Goal: Information Seeking & Learning: Learn about a topic

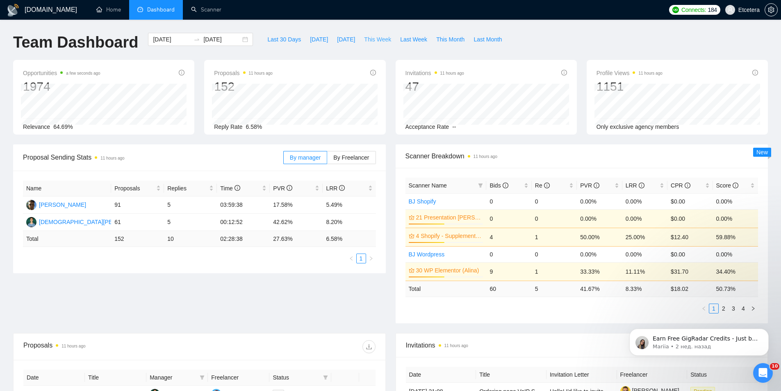
click at [370, 39] on span "This Week" at bounding box center [377, 39] width 27 height 9
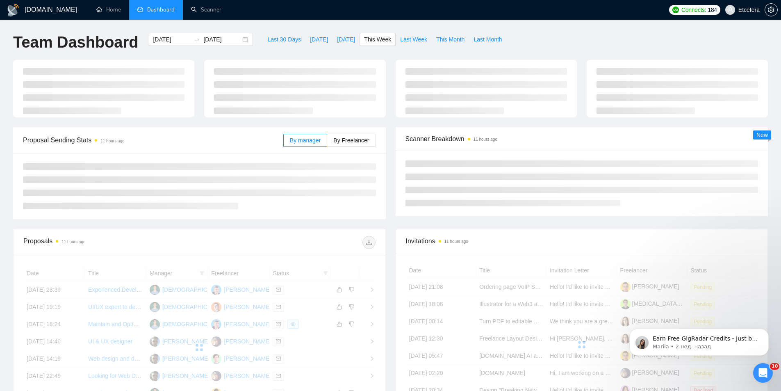
type input "[DATE]"
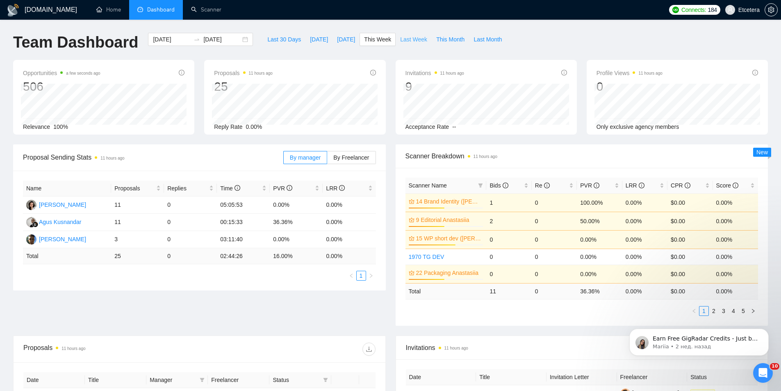
click at [415, 40] on span "Last Week" at bounding box center [413, 39] width 27 height 9
type input "[DATE]"
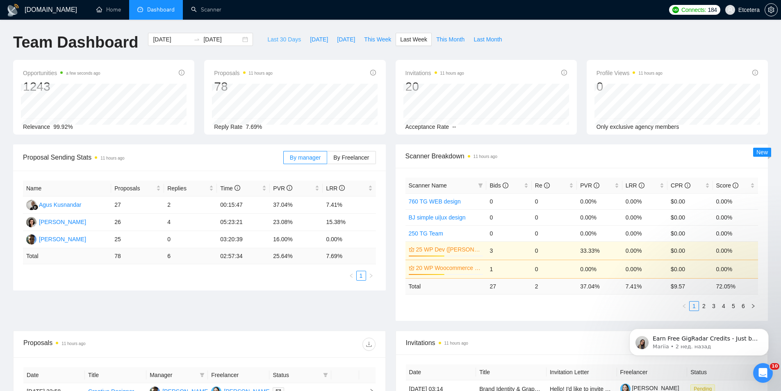
click at [279, 36] on span "Last 30 Days" at bounding box center [284, 39] width 34 height 9
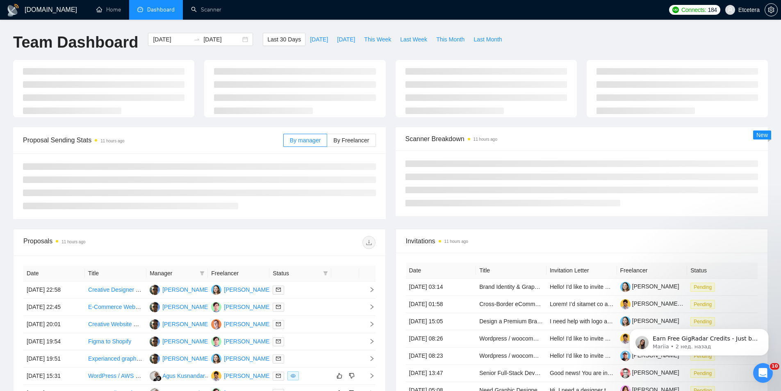
type input "[DATE]"
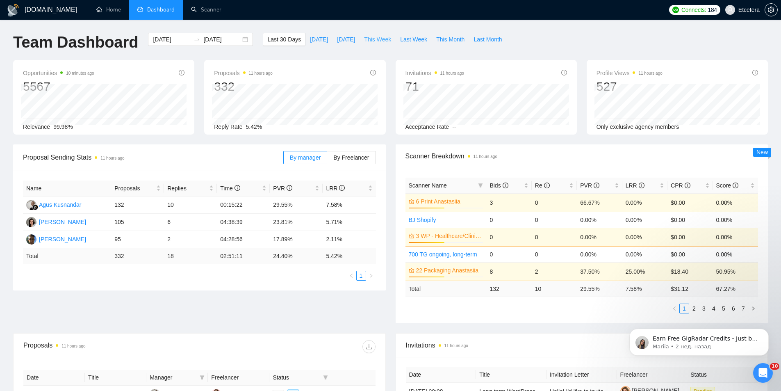
click at [365, 36] on span "This Week" at bounding box center [377, 39] width 27 height 9
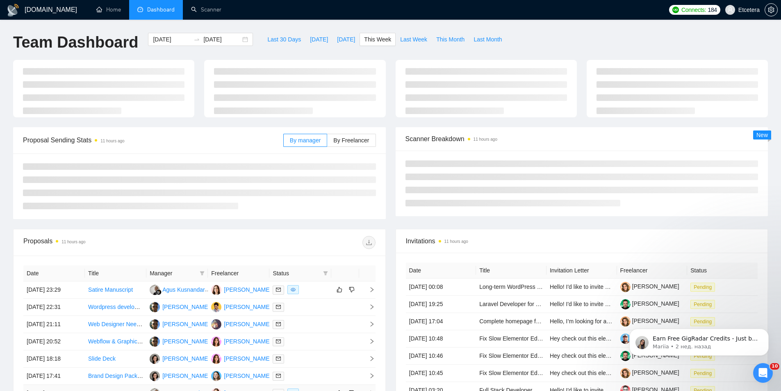
type input "[DATE]"
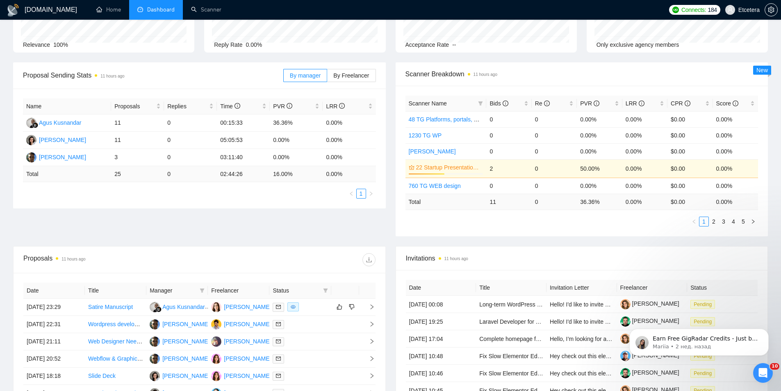
scroll to position [246, 0]
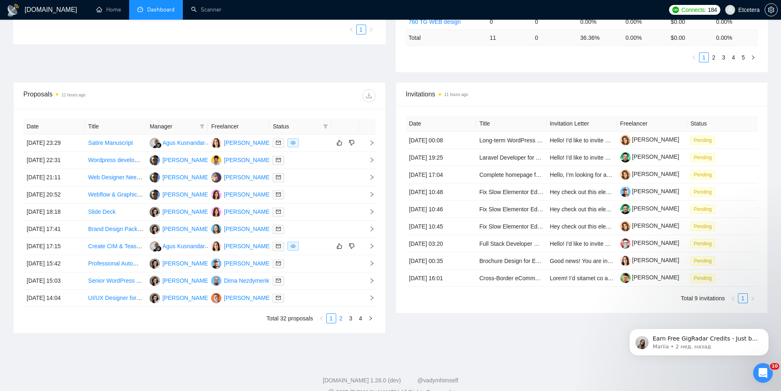
click at [341, 317] on link "2" at bounding box center [341, 318] width 9 height 9
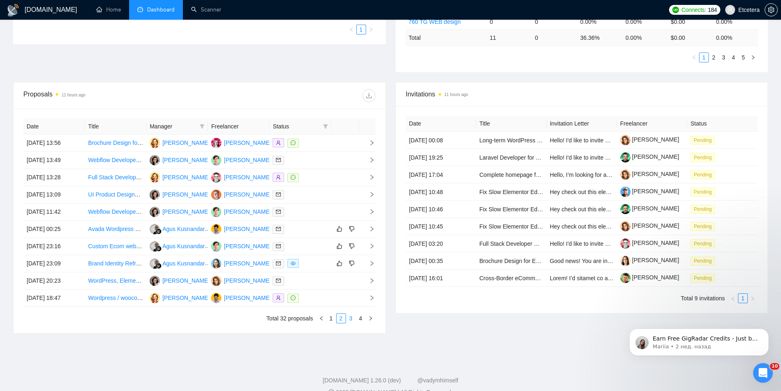
click at [350, 321] on link "3" at bounding box center [350, 318] width 9 height 9
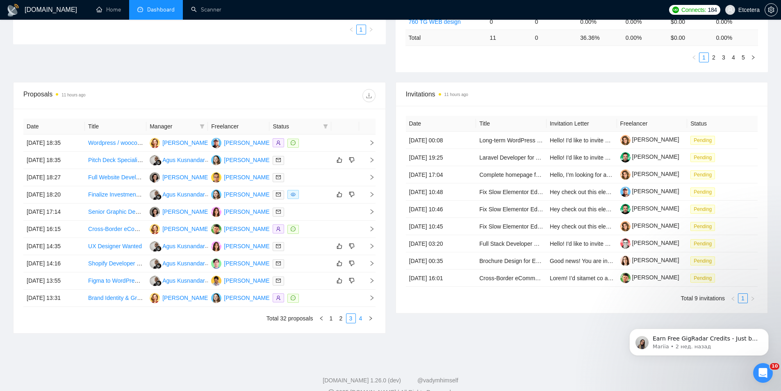
click at [362, 318] on link "4" at bounding box center [360, 318] width 9 height 9
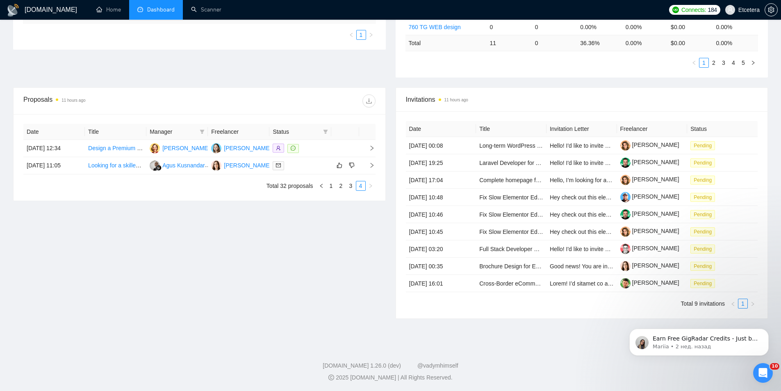
scroll to position [241, 0]
click at [203, 131] on icon "filter" at bounding box center [202, 131] width 5 height 4
click at [175, 148] on span "[PERSON_NAME]" at bounding box center [174, 146] width 47 height 7
checkbox input "true"
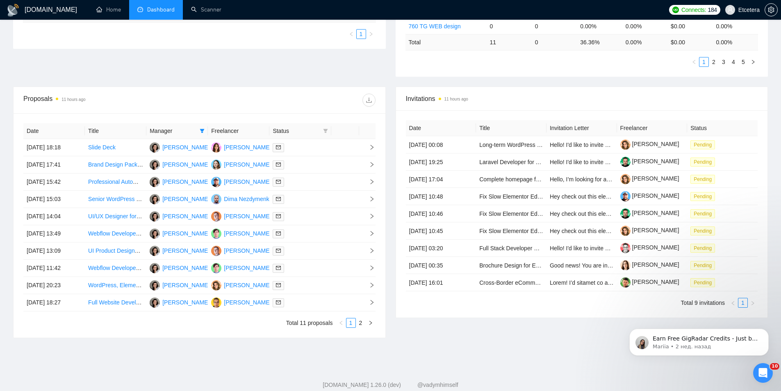
scroll to position [262, 0]
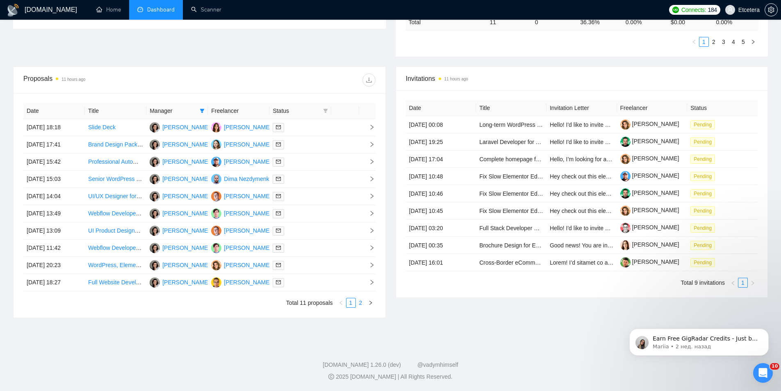
click at [359, 302] on link "2" at bounding box center [360, 302] width 9 height 9
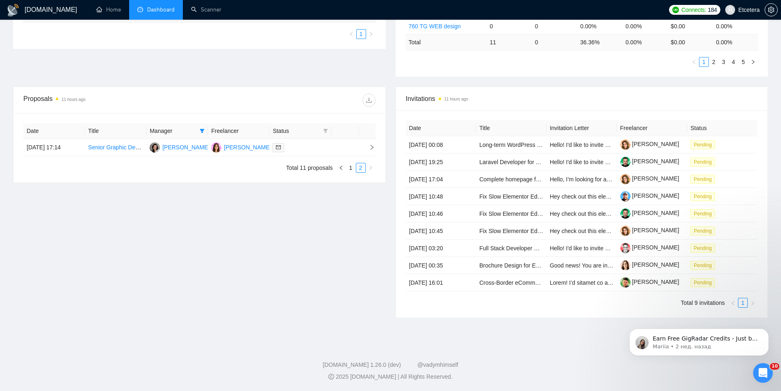
scroll to position [241, 0]
click at [352, 169] on link "1" at bounding box center [350, 167] width 9 height 9
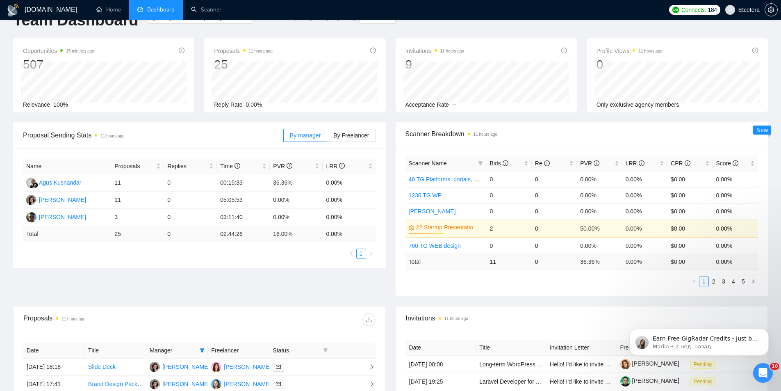
scroll to position [0, 0]
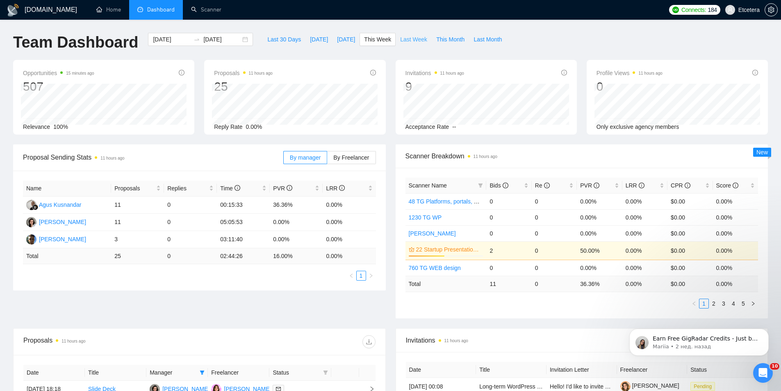
click at [411, 40] on span "Last Week" at bounding box center [413, 39] width 27 height 9
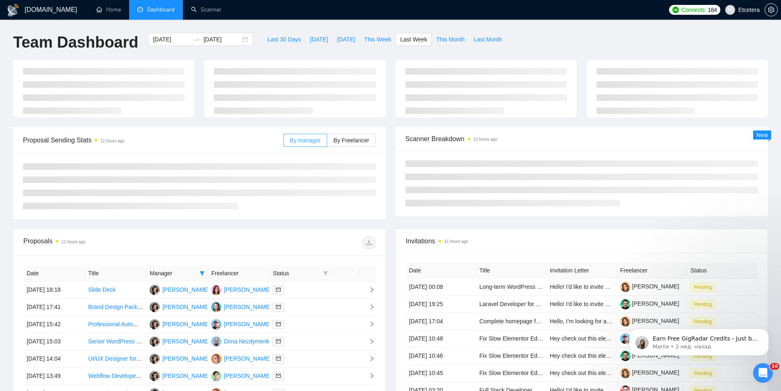
type input "[DATE]"
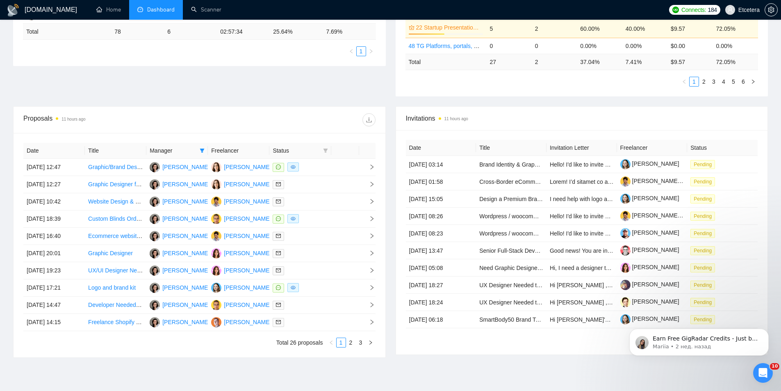
scroll to position [246, 0]
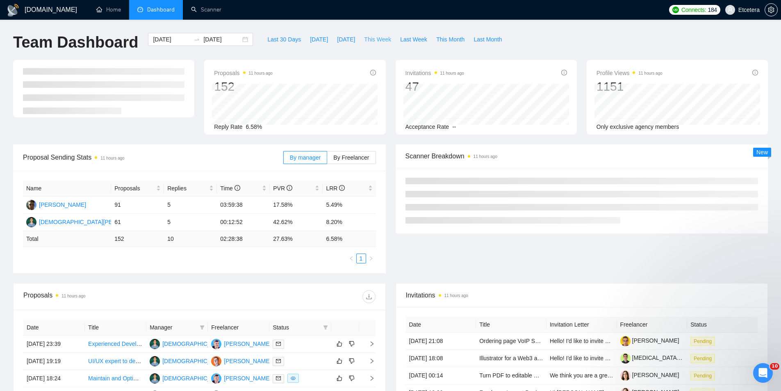
click at [364, 39] on span "This Week" at bounding box center [377, 39] width 27 height 9
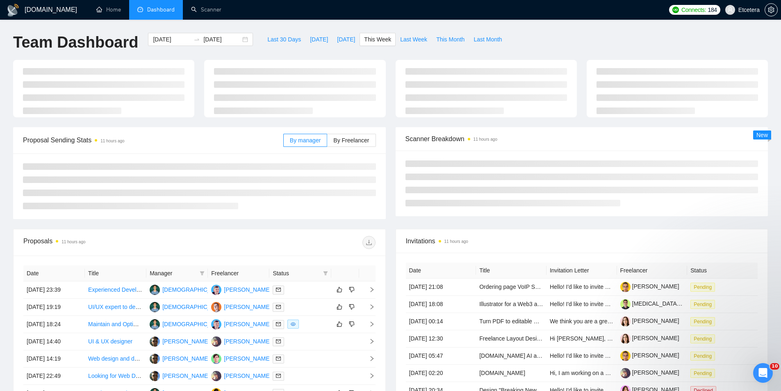
type input "[DATE]"
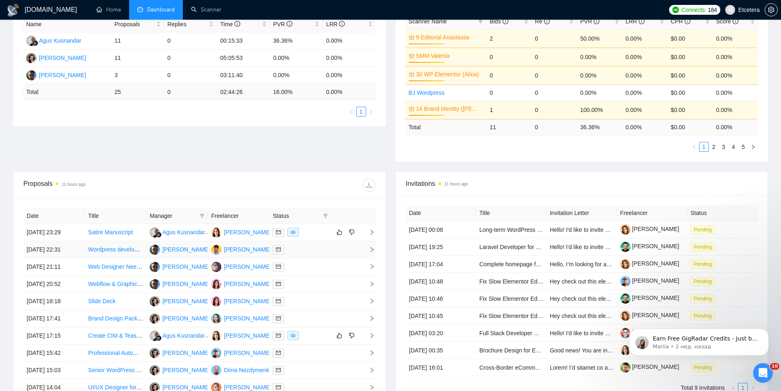
scroll to position [205, 0]
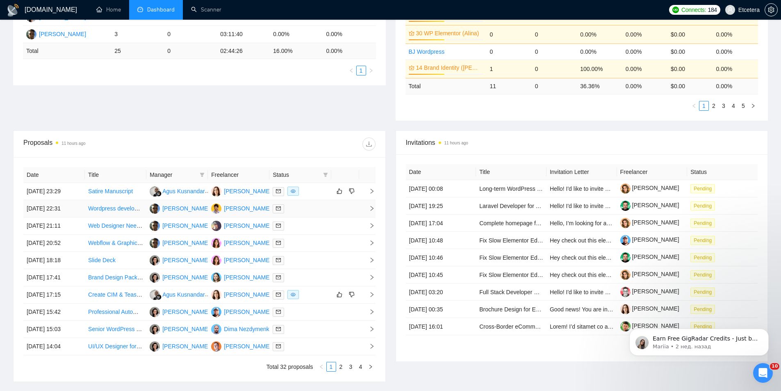
click at [108, 206] on link "Wordpress developer to help with website changes" at bounding box center [153, 208] width 130 height 7
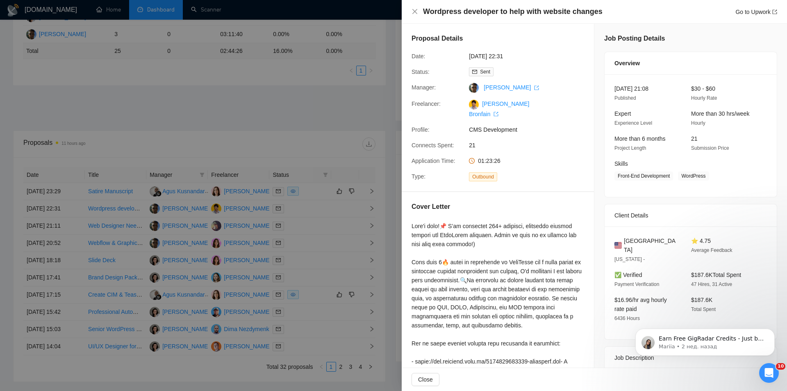
click at [284, 128] on div at bounding box center [393, 195] width 787 height 391
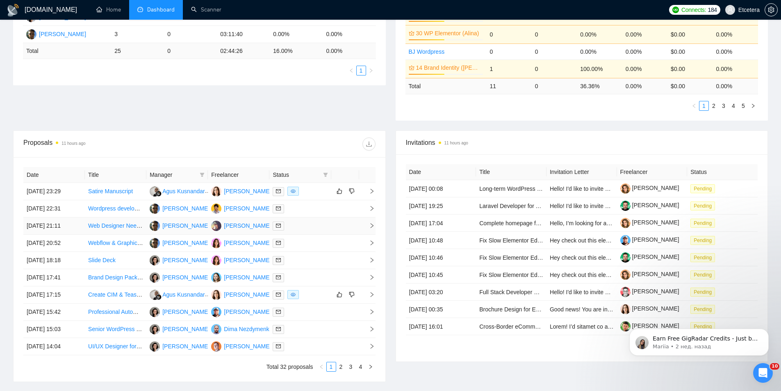
click at [127, 229] on link "Web Designer Needed to Modernize & Elevate Agency Website" at bounding box center [168, 225] width 161 height 7
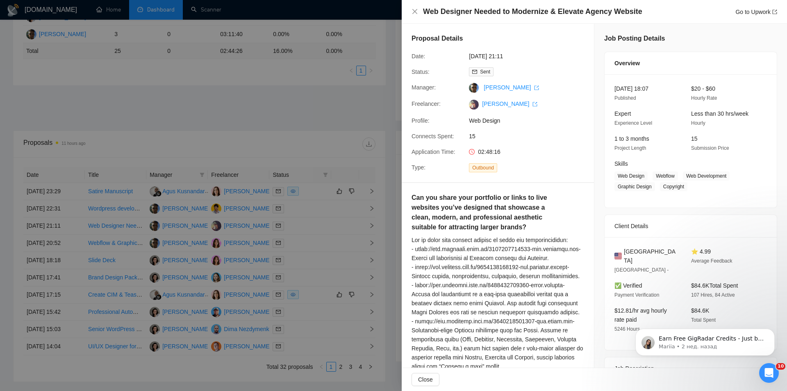
click at [132, 250] on div at bounding box center [393, 195] width 787 height 391
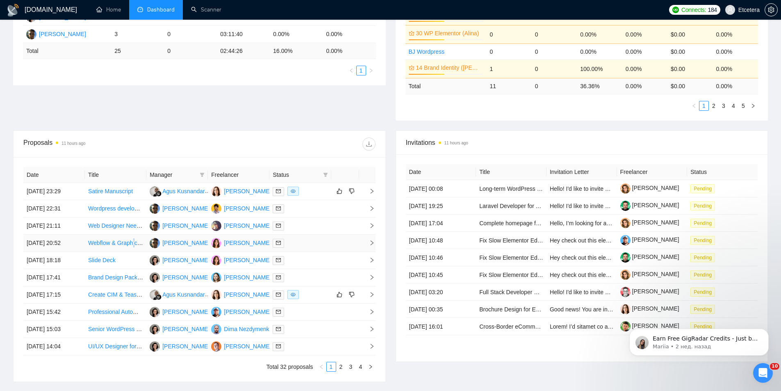
click at [134, 248] on td "Webflow & Graphic Designer" at bounding box center [115, 242] width 61 height 17
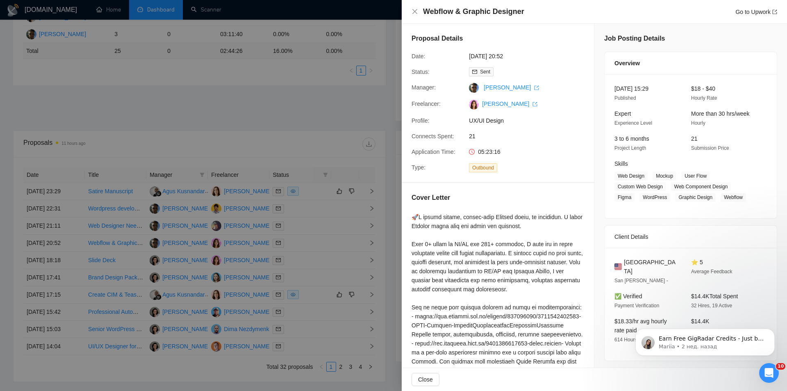
click at [250, 123] on div at bounding box center [393, 195] width 787 height 391
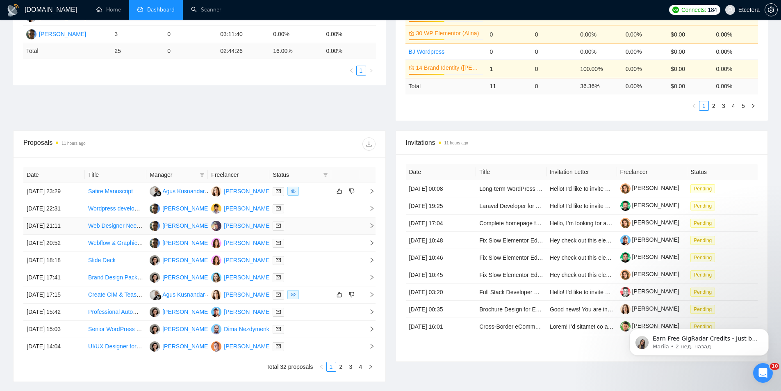
scroll to position [200, 0]
